Goal: Entertainment & Leisure: Consume media (video, audio)

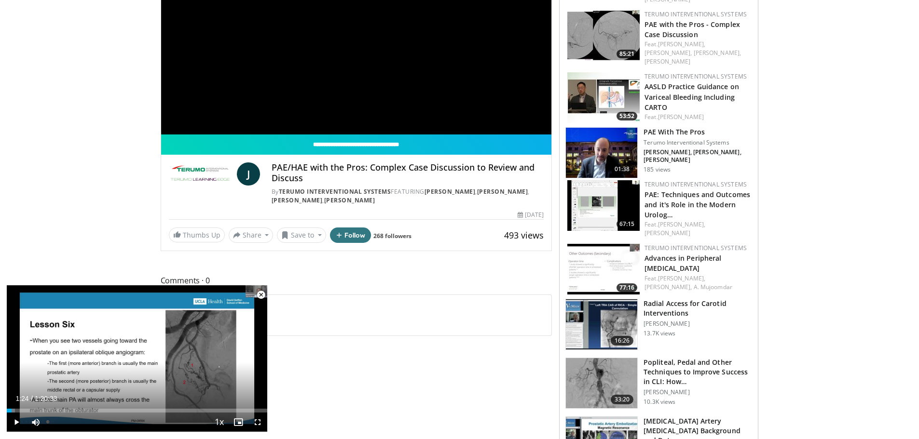
scroll to position [289, 0]
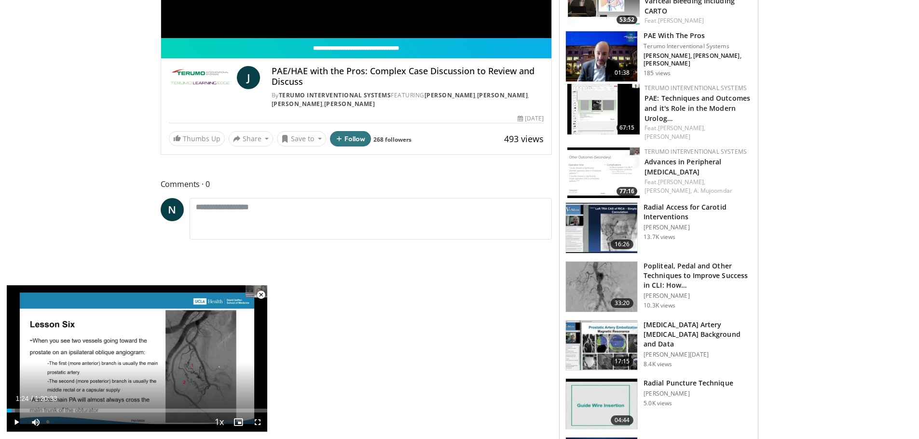
click at [601, 325] on img at bounding box center [601, 346] width 71 height 50
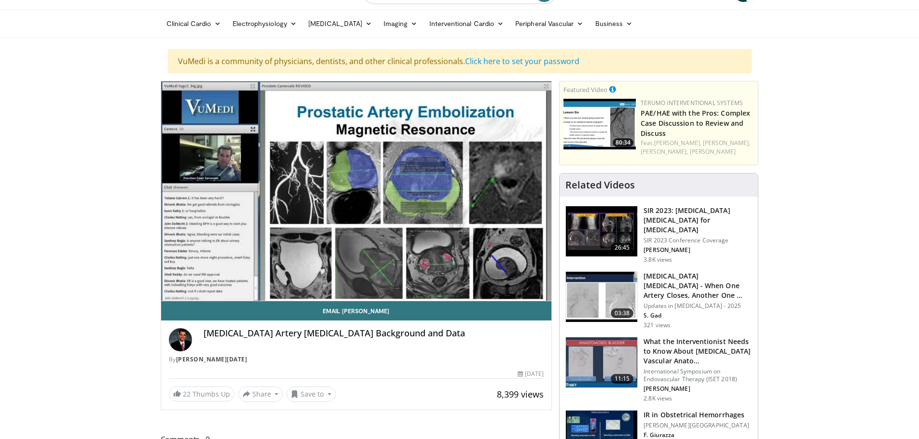
scroll to position [48, 0]
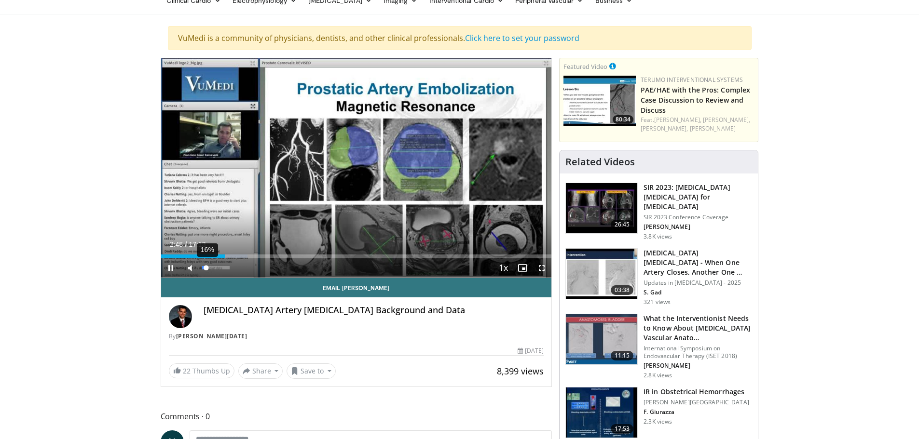
drag, startPoint x: 230, startPoint y: 271, endPoint x: 206, endPoint y: 269, distance: 23.7
click at [206, 269] on div "Volume Level" at bounding box center [204, 267] width 4 height 3
click at [540, 266] on span "Video Player" at bounding box center [541, 267] width 19 height 19
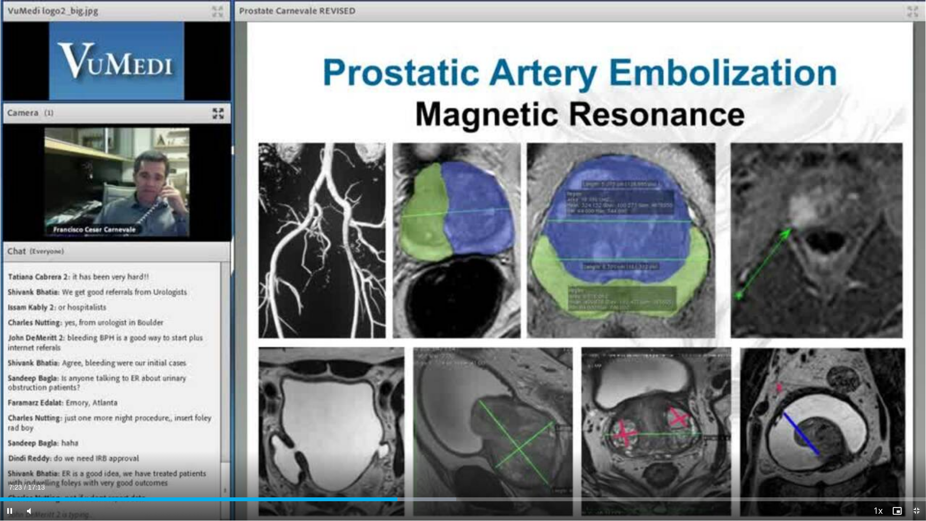
click at [916, 439] on span "Video Player" at bounding box center [916, 510] width 19 height 19
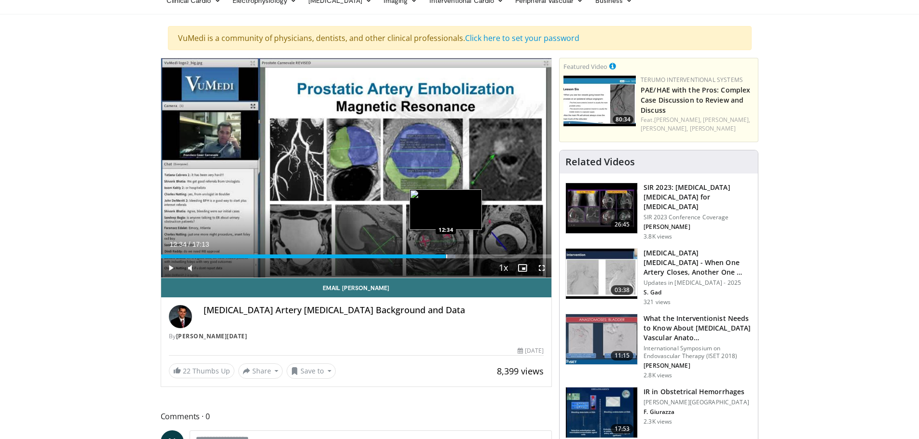
drag, startPoint x: 426, startPoint y: 255, endPoint x: 446, endPoint y: 256, distance: 19.3
click at [446, 256] on div "Progress Bar" at bounding box center [446, 257] width 1 height 4
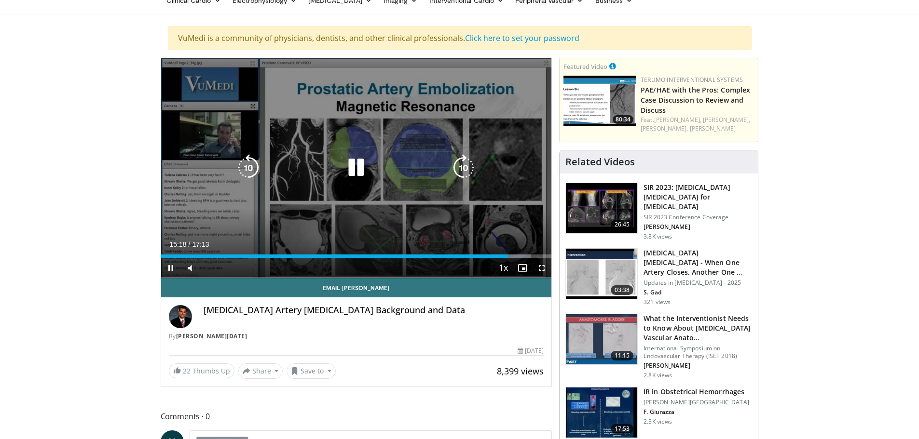
click at [353, 167] on icon "Video Player" at bounding box center [355, 167] width 27 height 27
